Goal: Find specific page/section: Find specific page/section

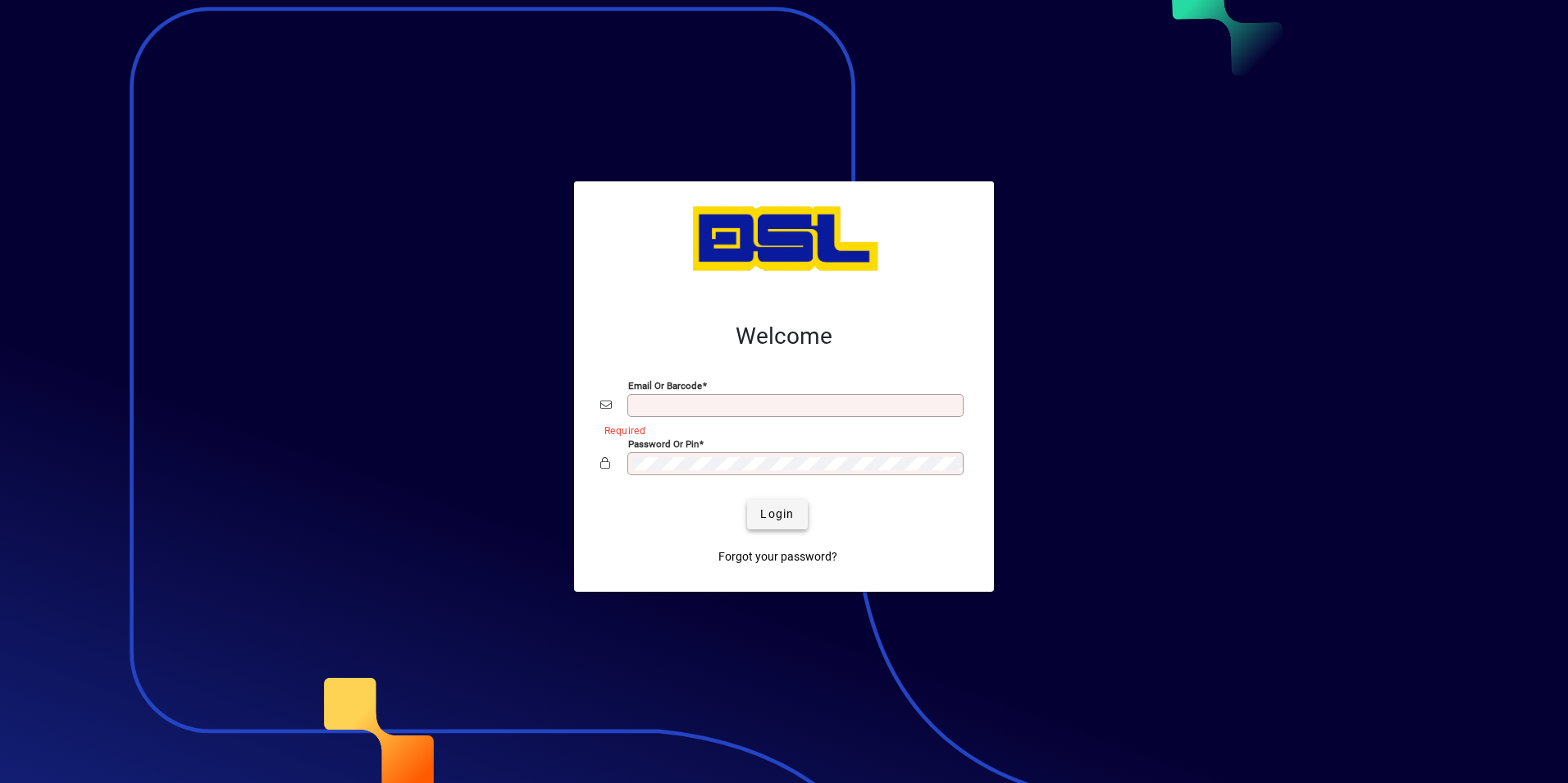
type input "**********"
click at [763, 517] on span "Login" at bounding box center [776, 514] width 34 height 17
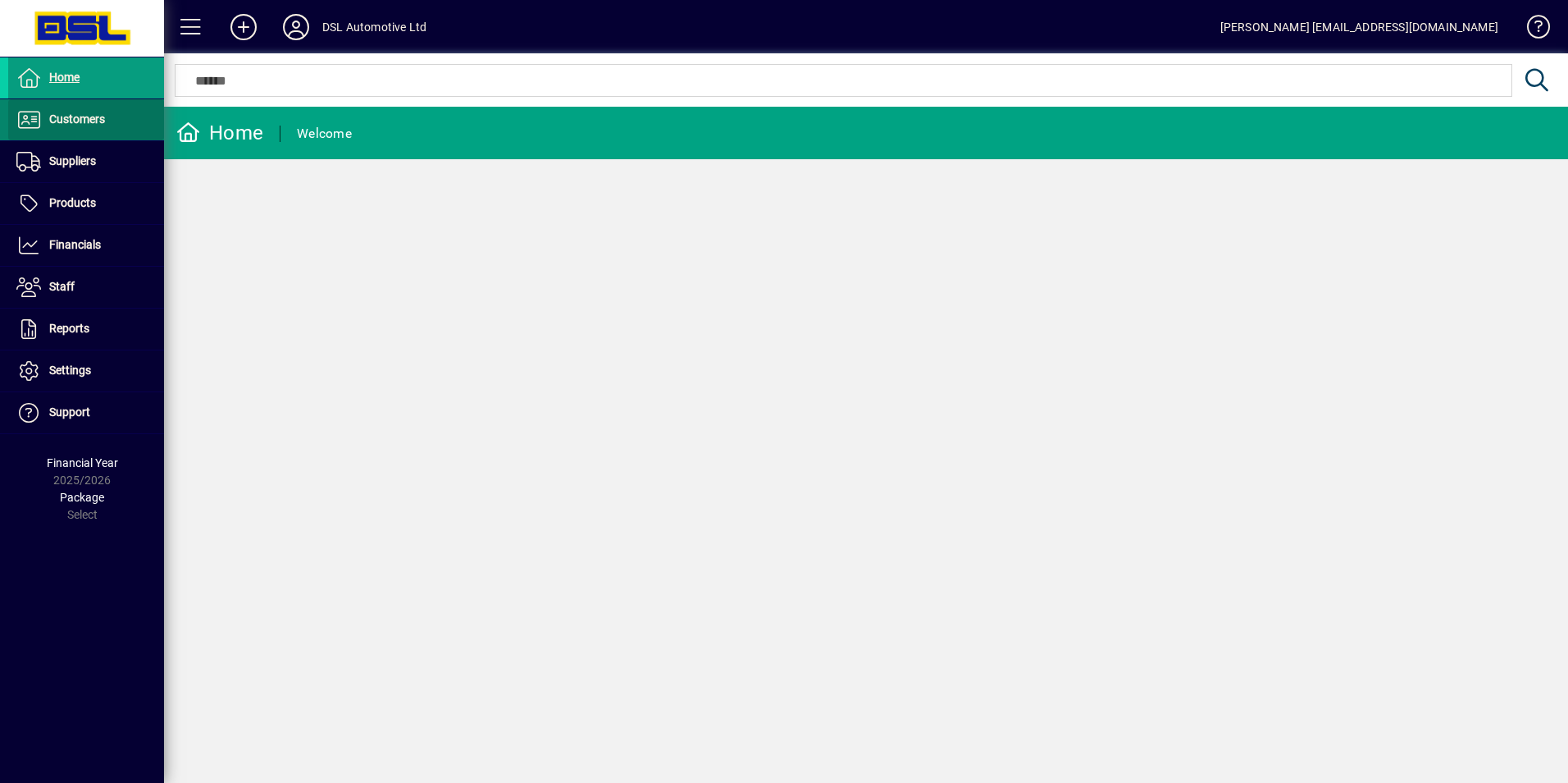
click at [73, 119] on span "Customers" at bounding box center [76, 119] width 55 height 13
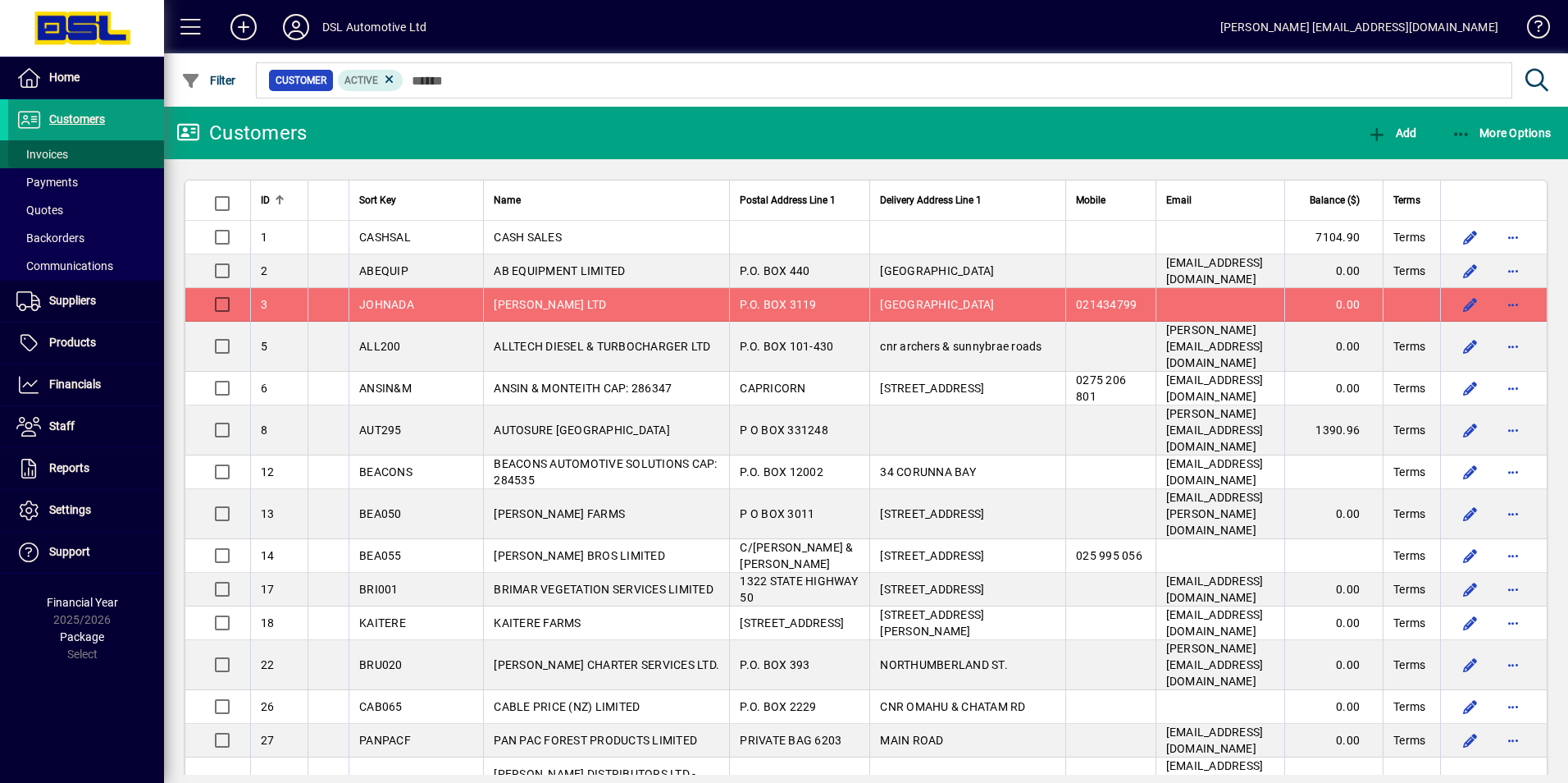
click at [48, 154] on span "Invoices" at bounding box center [42, 154] width 52 height 13
